Goal: Task Accomplishment & Management: Manage account settings

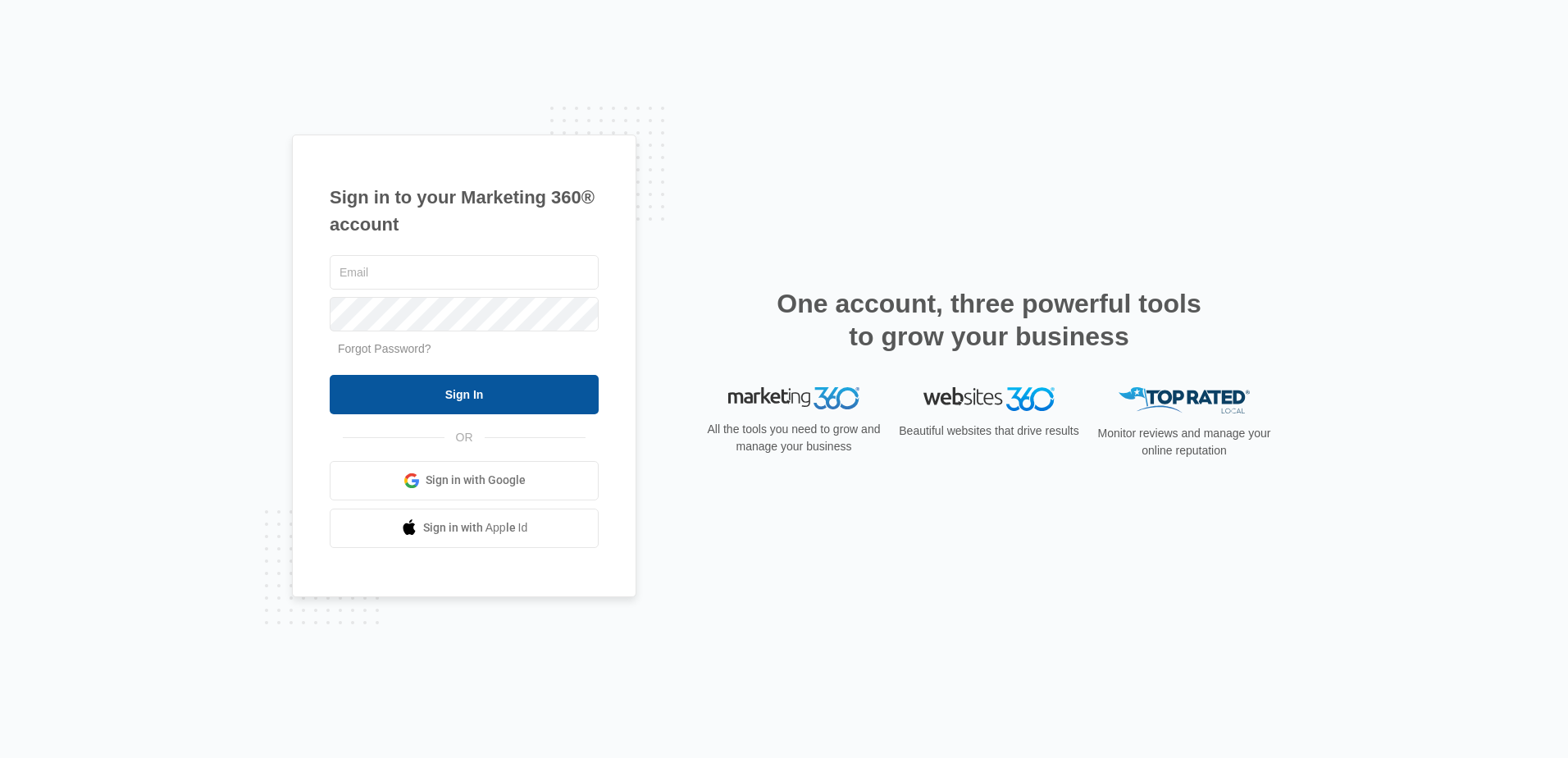
type input "[EMAIL_ADDRESS][DOMAIN_NAME]"
click at [450, 404] on input "Sign In" at bounding box center [464, 395] width 269 height 39
